Goal: Information Seeking & Learning: Learn about a topic

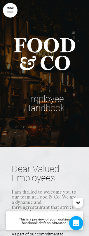
click at [68, 215] on h4 "This is a preview of your working handbook draft on AirMason." at bounding box center [45, 221] width 78 height 19
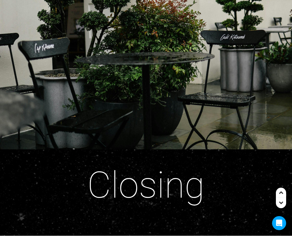
scroll to position [6704, 0]
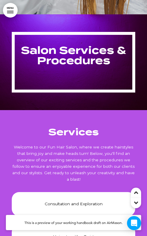
scroll to position [4621, 0]
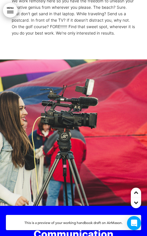
scroll to position [4233, 0]
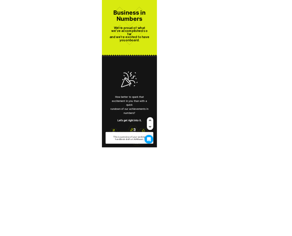
scroll to position [148, 0]
